Goal: Transaction & Acquisition: Download file/media

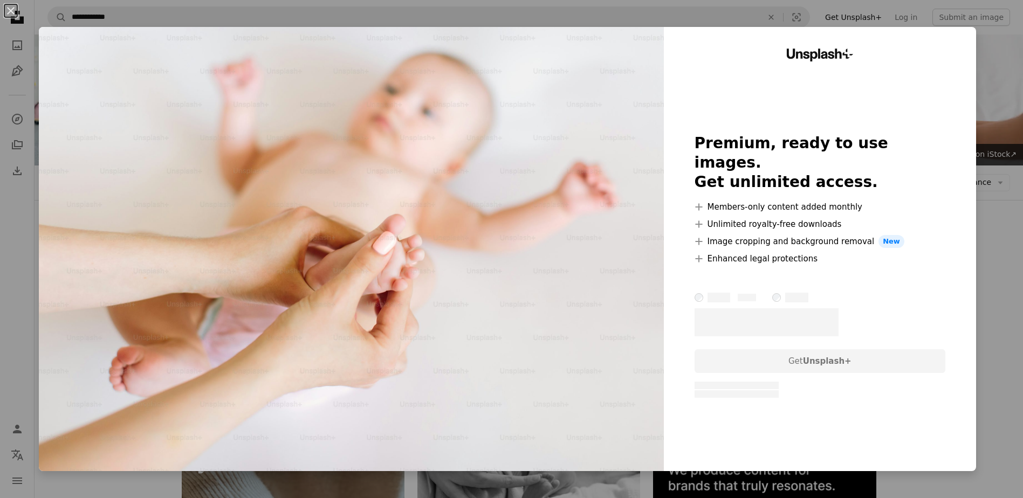
scroll to position [1078, 0]
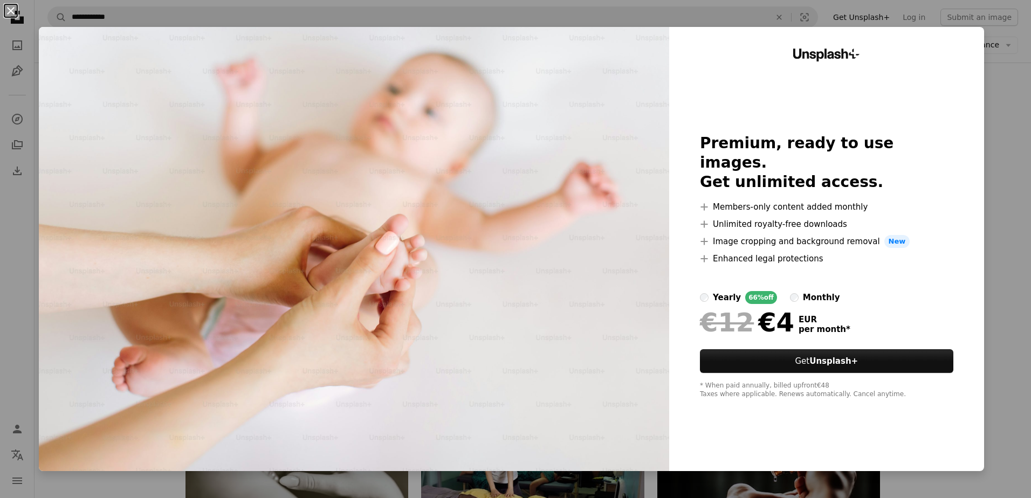
click at [11, 5] on button "An X shape" at bounding box center [10, 10] width 13 height 13
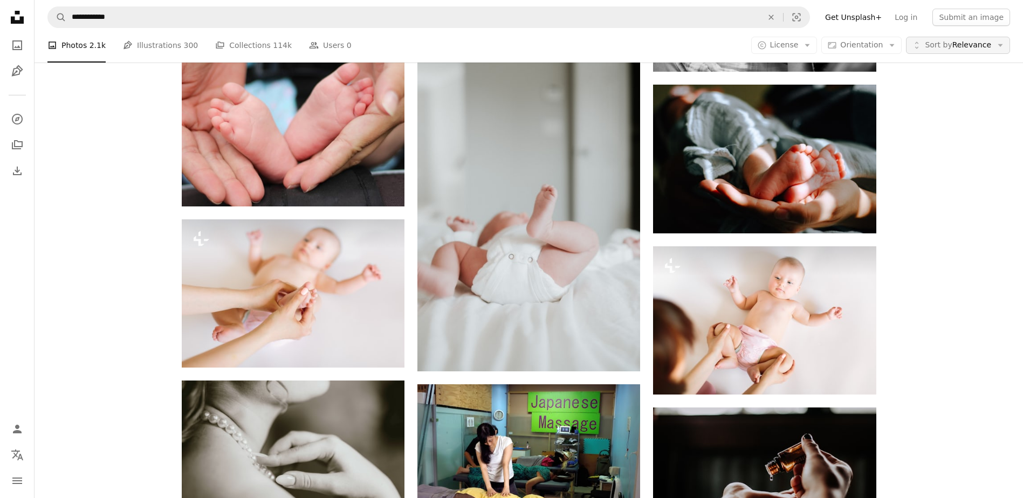
click at [1000, 46] on icon "button" at bounding box center [1000, 45] width 5 height 3
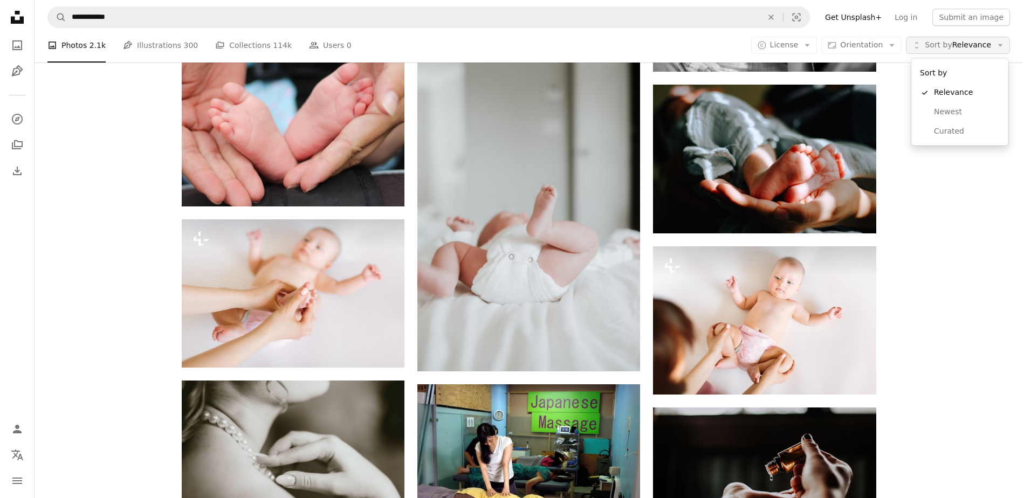
click at [1000, 46] on icon "button" at bounding box center [1000, 45] width 5 height 3
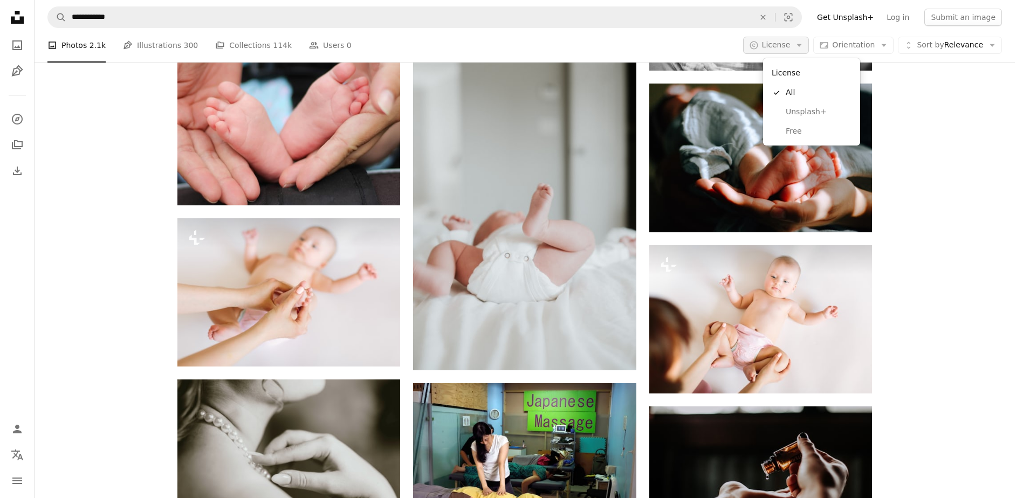
scroll to position [0, 0]
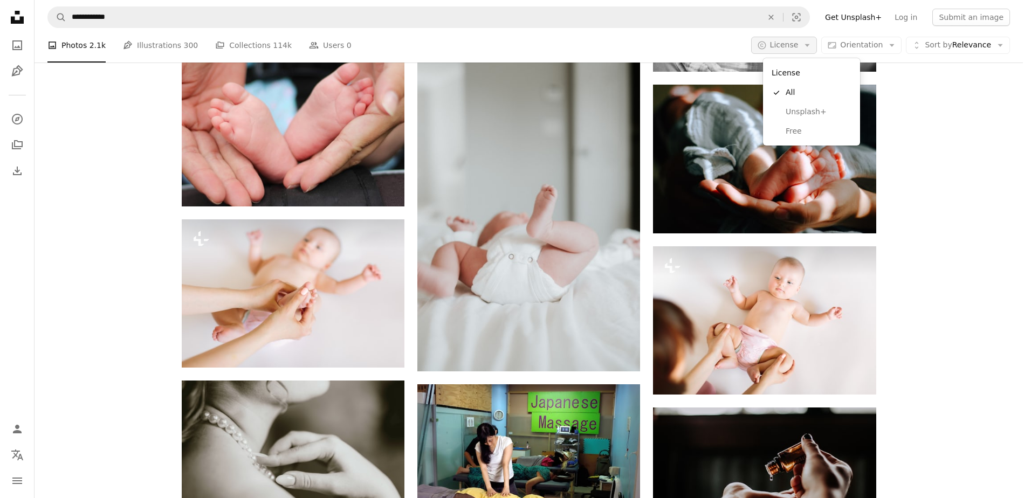
click at [812, 44] on icon "Arrow down" at bounding box center [807, 45] width 10 height 10
click at [792, 133] on span "Free" at bounding box center [818, 131] width 66 height 11
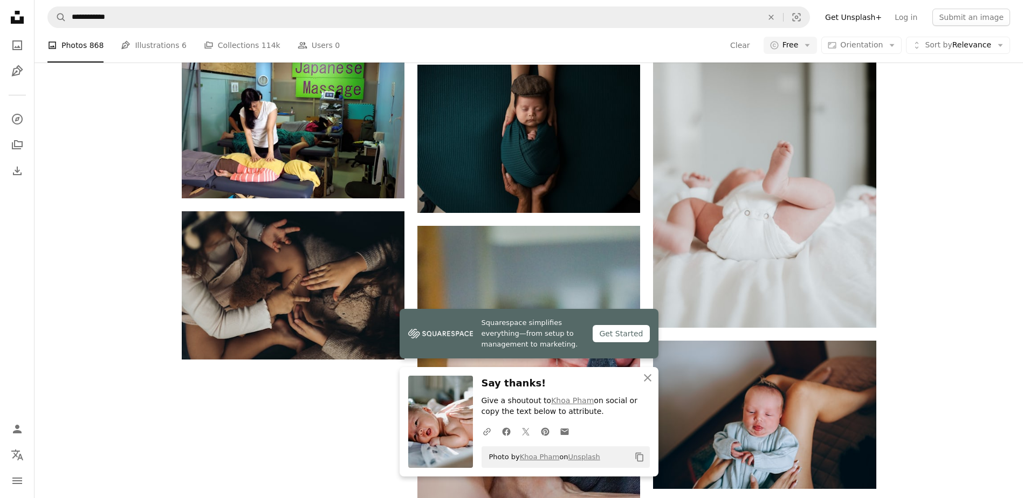
click at [648, 379] on icon "button" at bounding box center [648, 378] width 8 height 8
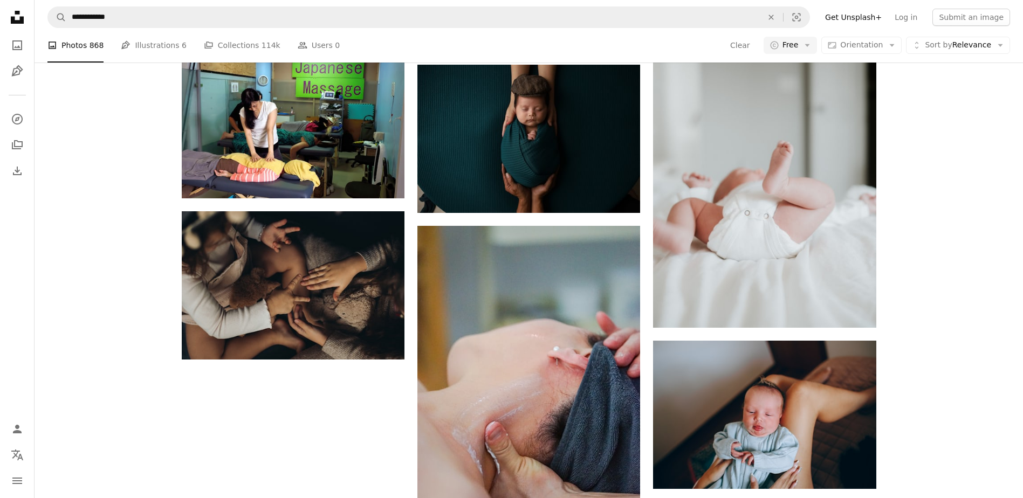
scroll to position [377, 0]
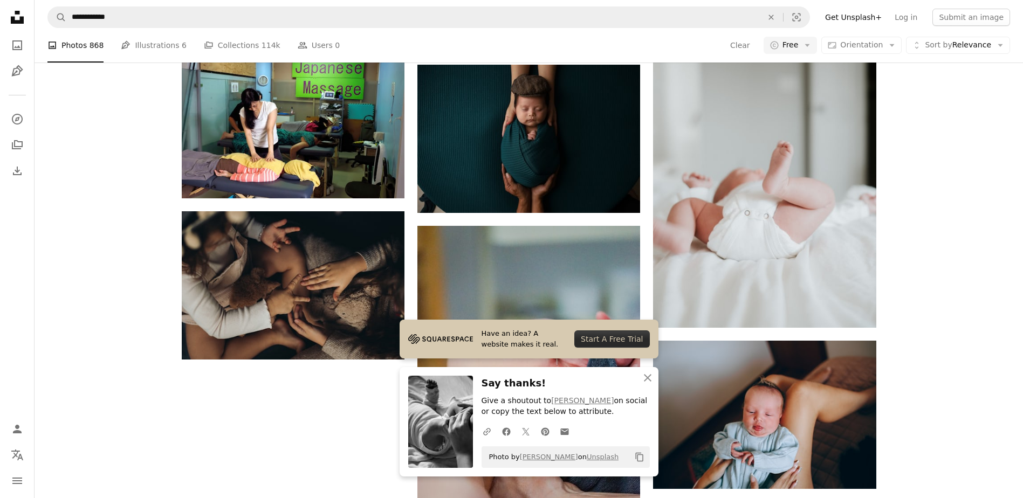
click at [156, 45] on link "Pen Tool Illustrations 6" at bounding box center [153, 45] width 65 height 34
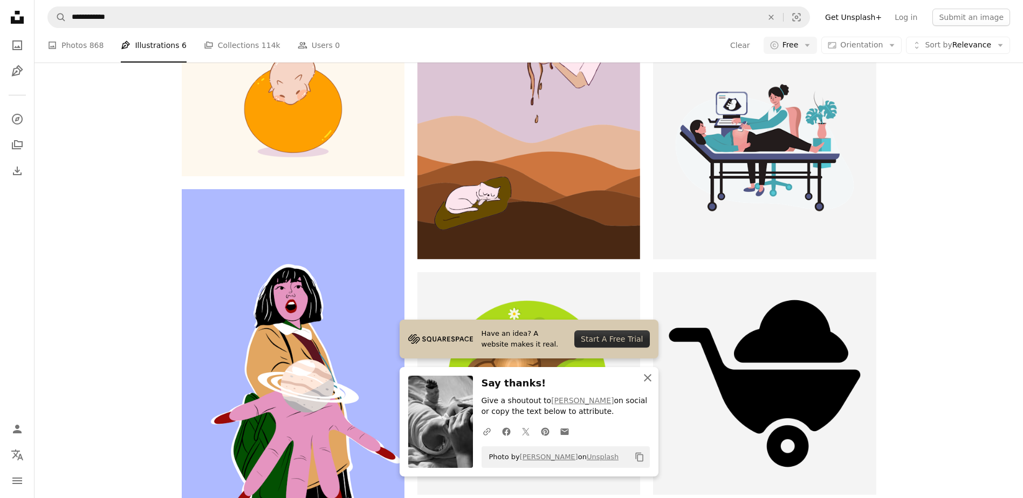
click at [647, 377] on icon "button" at bounding box center [648, 378] width 8 height 8
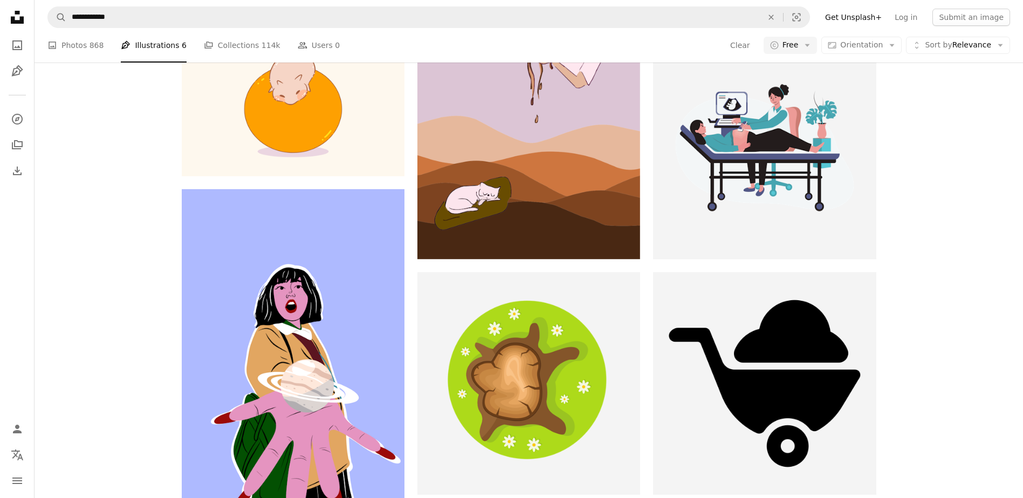
scroll to position [485, 0]
click at [217, 45] on link "A stack of folders Collections 114k" at bounding box center [242, 45] width 77 height 34
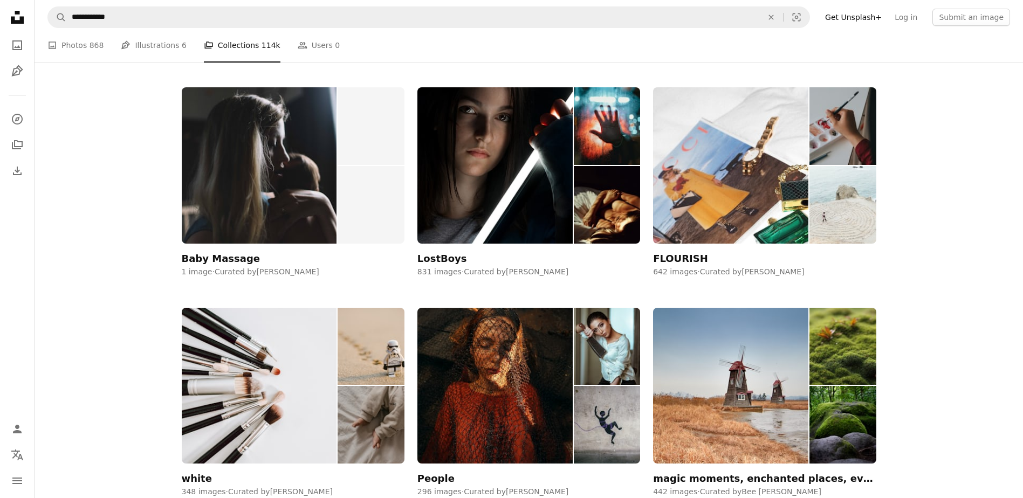
scroll to position [108, 0]
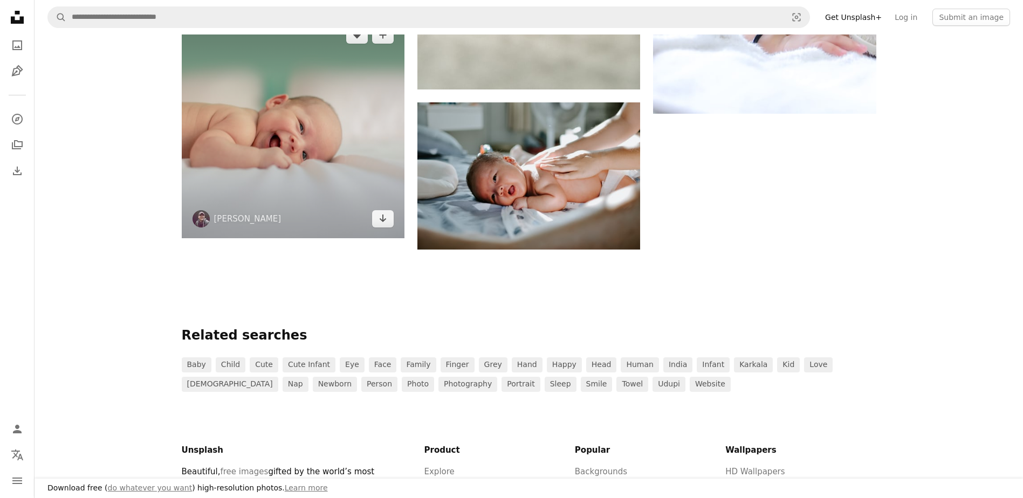
scroll to position [1132, 0]
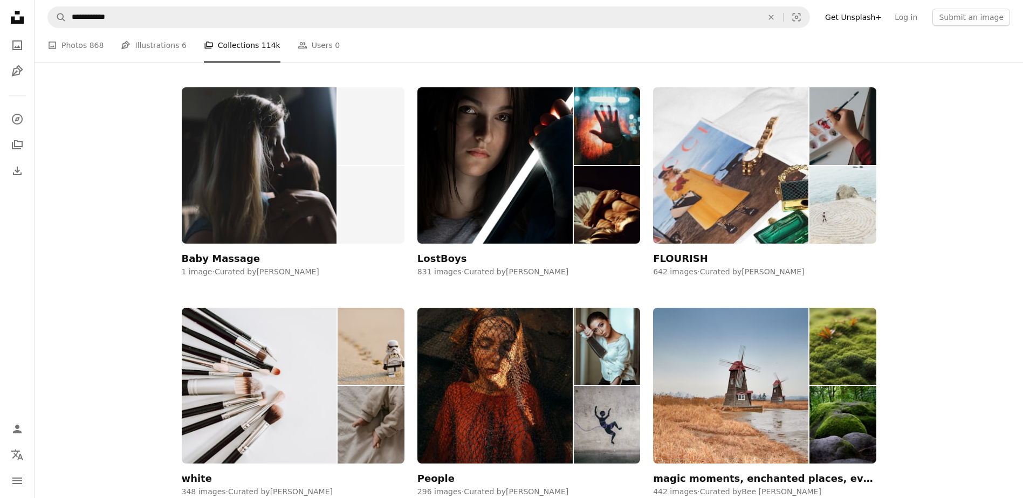
scroll to position [323, 0]
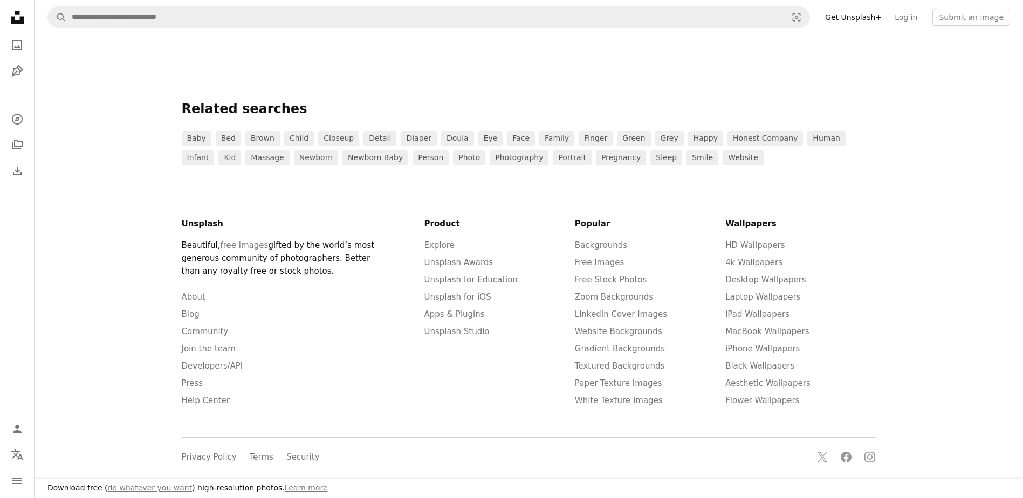
scroll to position [162, 0]
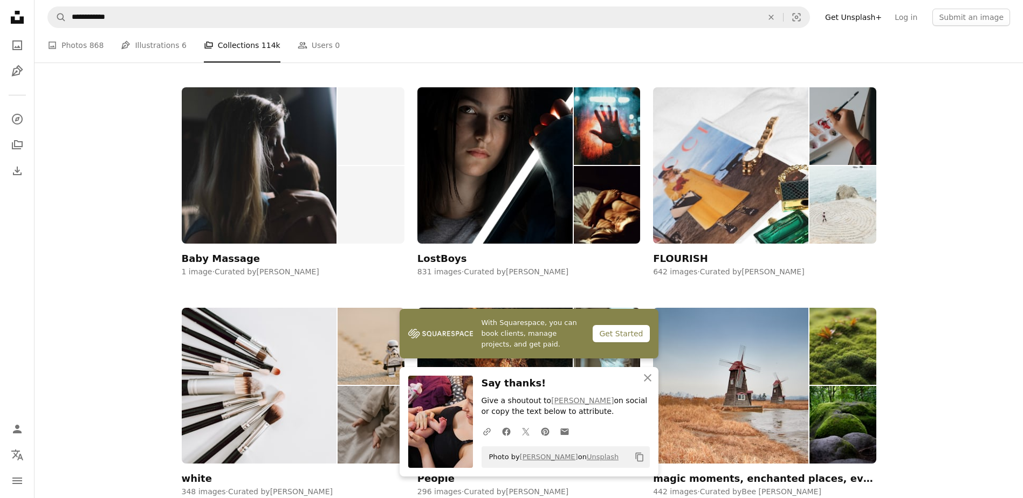
scroll to position [323, 0]
click at [644, 378] on icon "An X shape" at bounding box center [647, 377] width 13 height 13
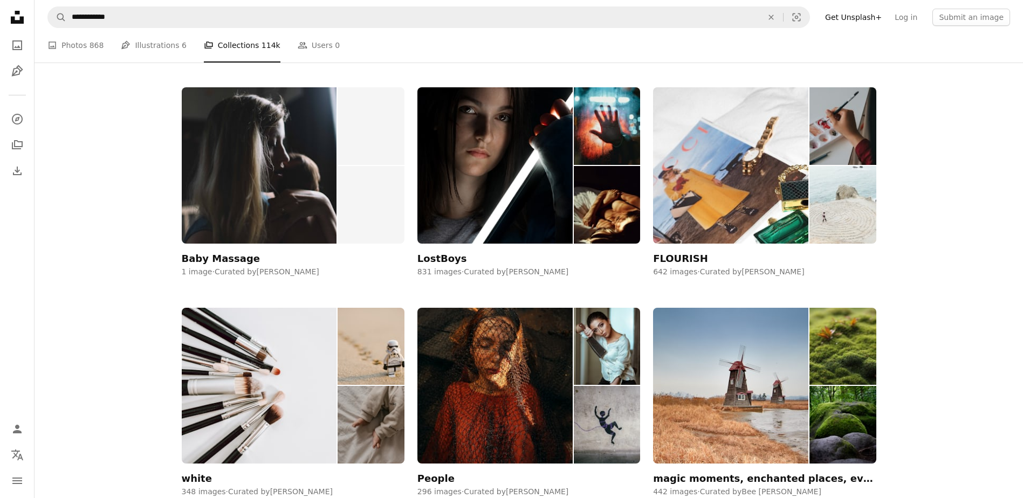
scroll to position [485, 0]
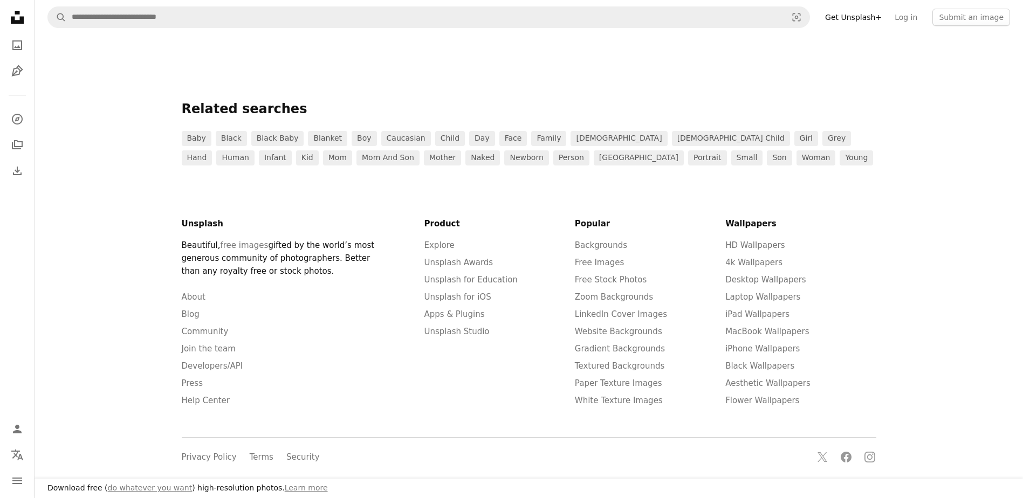
scroll to position [431, 0]
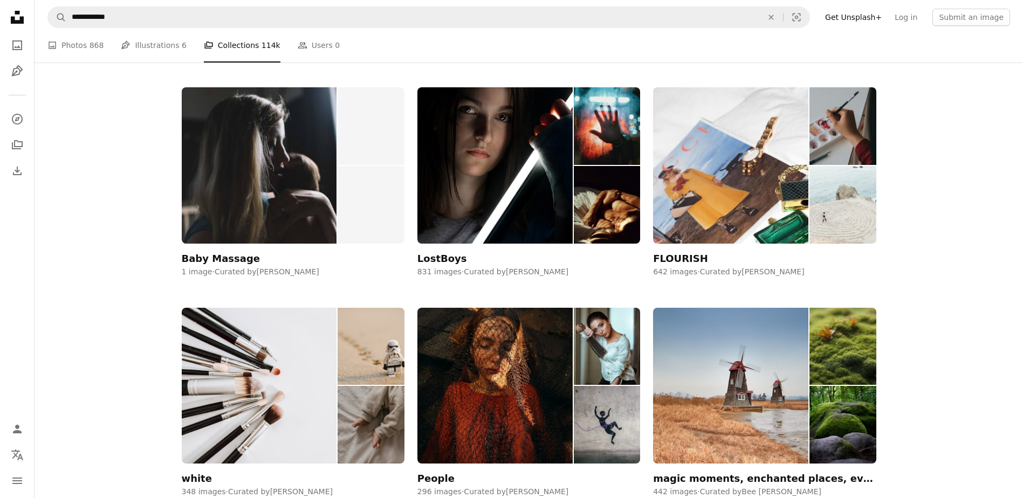
scroll to position [593, 0]
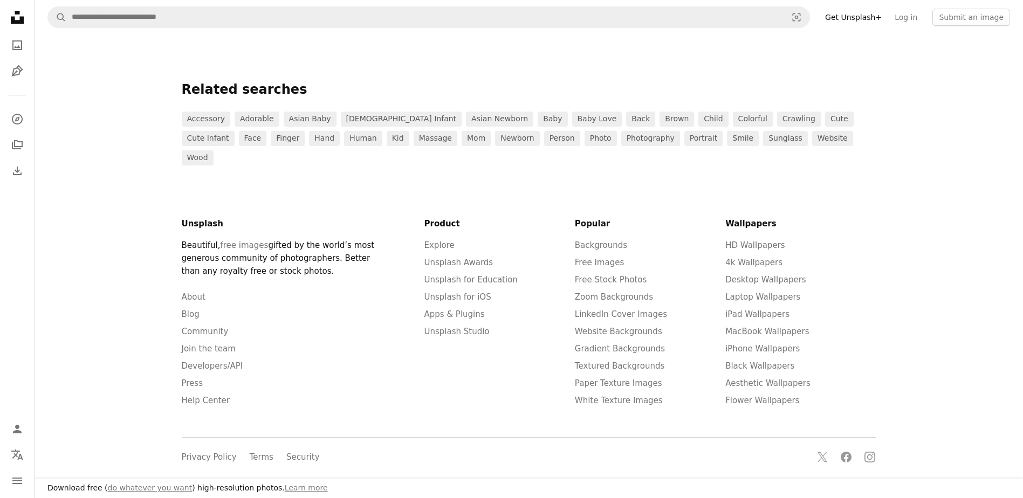
scroll to position [270, 0]
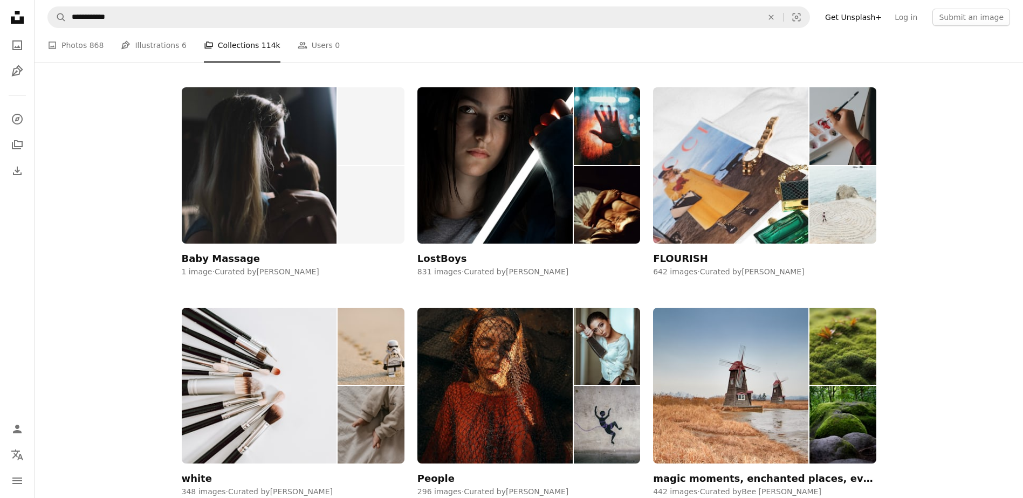
scroll to position [593, 0]
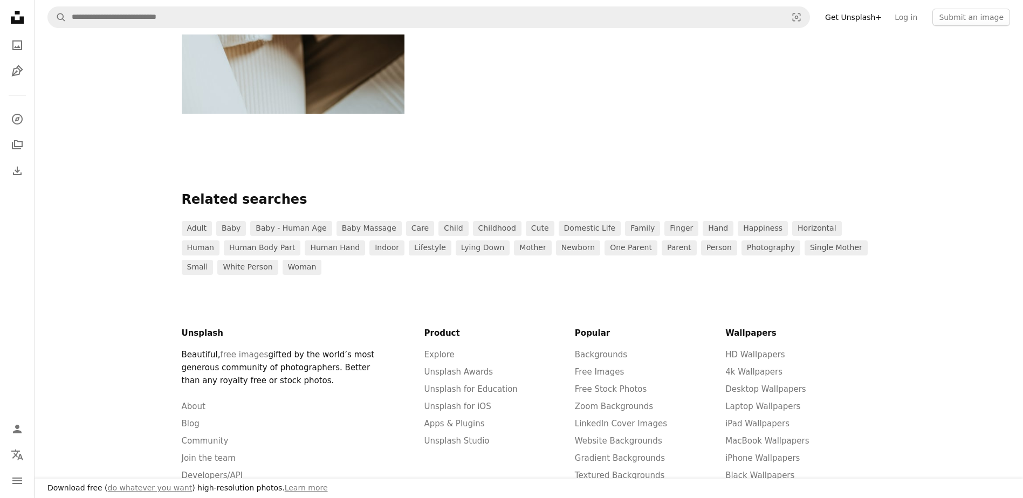
scroll to position [755, 0]
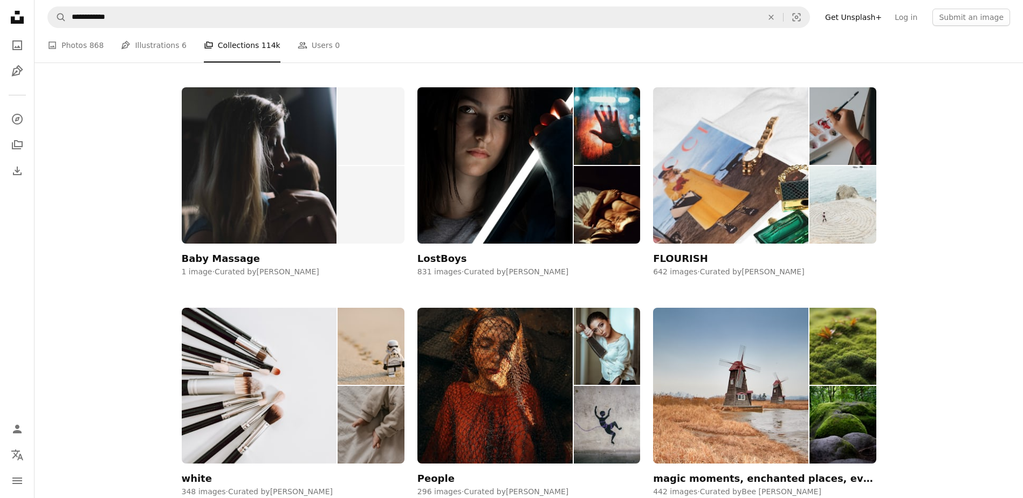
scroll to position [1779, 0]
